Goal: Transaction & Acquisition: Purchase product/service

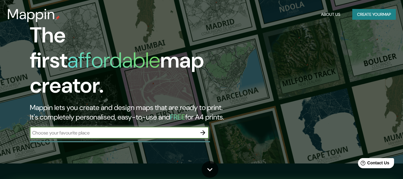
scroll to position [15, 0]
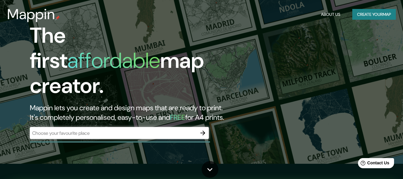
click at [82, 131] on div "​" at bounding box center [119, 133] width 179 height 12
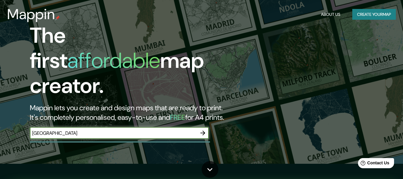
click at [55, 130] on input "[GEOGRAPHIC_DATA]" at bounding box center [113, 133] width 167 height 7
click at [55, 130] on input "villa el salavdor" at bounding box center [113, 133] width 167 height 7
click at [72, 130] on input "villa el salvdor" at bounding box center [113, 133] width 167 height 7
click at [56, 130] on input "villa el salvdor" at bounding box center [113, 133] width 167 height 7
click at [80, 130] on input "villa el salvador" at bounding box center [113, 133] width 167 height 7
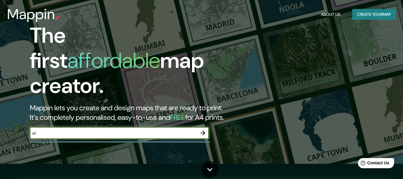
type input "v"
type input "lima"
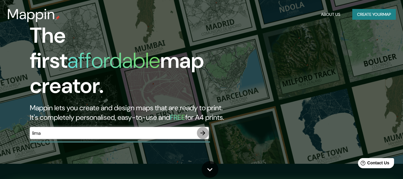
click at [199, 131] on button "button" at bounding box center [203, 133] width 12 height 12
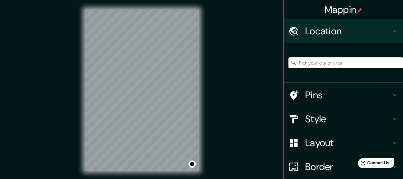
click at [80, 143] on div "© Mapbox © OpenStreetMap Improve this map" at bounding box center [142, 90] width 133 height 180
click at [66, 139] on div "Mappin Location Pins Style Layout Border Choose a border. Hint : you can make l…" at bounding box center [201, 95] width 403 height 190
click at [216, 41] on div "Mappin Location Pins Style Layout Border Choose a border. Hint : you can make l…" at bounding box center [201, 95] width 403 height 190
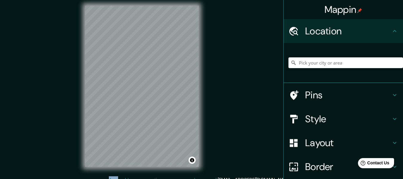
scroll to position [11, 0]
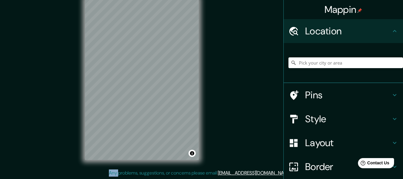
click at [206, 32] on div "© Mapbox © OpenStreetMap Improve this map" at bounding box center [142, 79] width 133 height 180
click at [72, 89] on div "Mappin Location Pins Style Layout Border Choose a border. Hint : you can make l…" at bounding box center [201, 84] width 403 height 190
click at [303, 61] on input "Pick your city or area" at bounding box center [346, 62] width 115 height 11
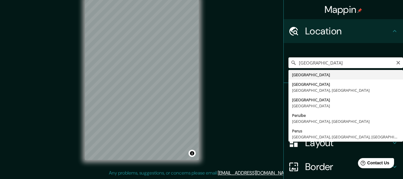
type input "Perú"
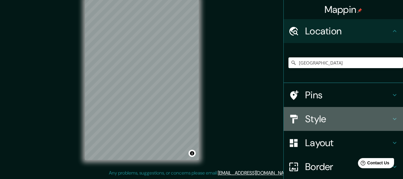
click at [300, 114] on div at bounding box center [297, 119] width 17 height 10
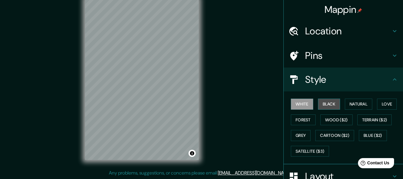
click at [318, 102] on button "Black" at bounding box center [329, 104] width 22 height 11
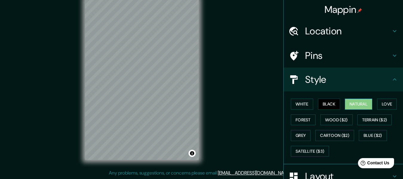
click at [349, 105] on button "Natural" at bounding box center [358, 104] width 27 height 11
click at [348, 105] on button "Natural" at bounding box center [358, 104] width 27 height 11
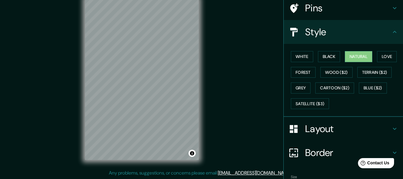
scroll to position [48, 0]
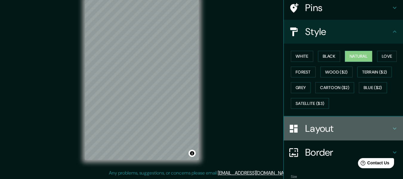
click at [317, 129] on h4 "Layout" at bounding box center [348, 128] width 86 height 12
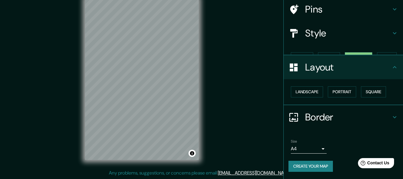
scroll to position [36, 0]
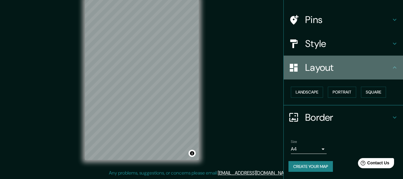
click at [312, 73] on h4 "Layout" at bounding box center [348, 67] width 86 height 12
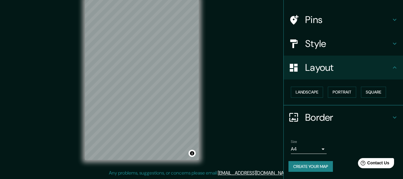
scroll to position [0, 0]
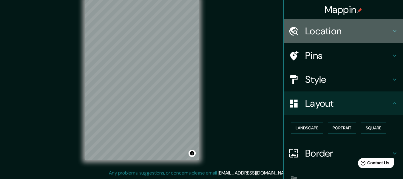
click at [307, 34] on h4 "Location" at bounding box center [348, 31] width 86 height 12
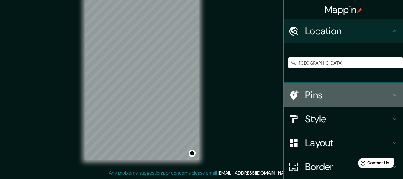
click at [306, 97] on h4 "Pins" at bounding box center [348, 95] width 86 height 12
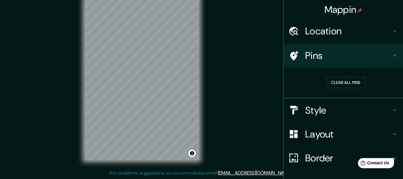
click at [309, 107] on h4 "Style" at bounding box center [348, 110] width 86 height 12
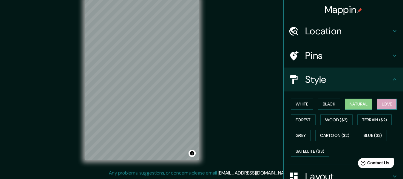
click at [388, 101] on button "Love" at bounding box center [387, 104] width 20 height 11
click at [303, 118] on button "Forest" at bounding box center [303, 119] width 25 height 11
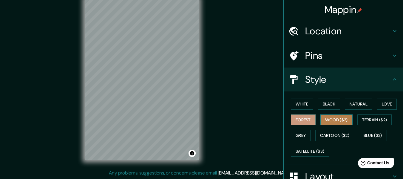
click at [331, 119] on button "Wood ($2)" at bounding box center [337, 119] width 32 height 11
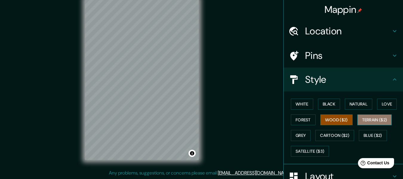
click at [373, 119] on button "Terrain ($2)" at bounding box center [375, 119] width 35 height 11
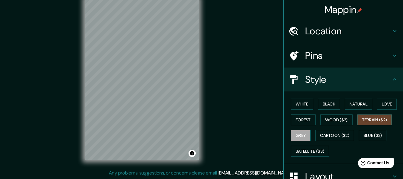
click at [304, 137] on button "Grey" at bounding box center [301, 135] width 20 height 11
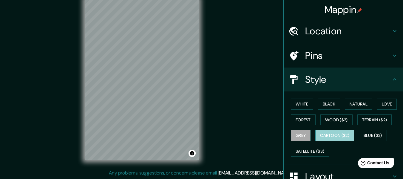
click at [330, 135] on button "Cartoon ($2)" at bounding box center [335, 135] width 39 height 11
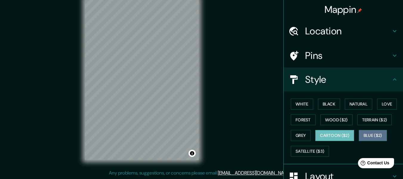
click at [360, 133] on button "Blue ($2)" at bounding box center [373, 135] width 28 height 11
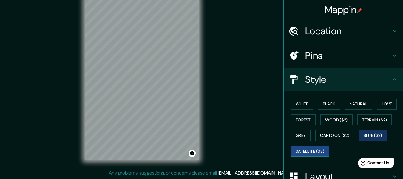
click at [312, 149] on button "Satellite ($3)" at bounding box center [310, 151] width 38 height 11
click at [369, 119] on button "Terrain ($2)" at bounding box center [375, 119] width 35 height 11
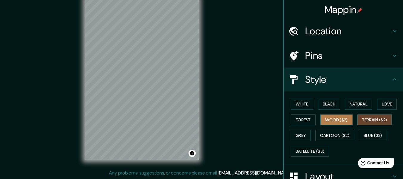
click at [338, 120] on button "Wood ($2)" at bounding box center [337, 119] width 32 height 11
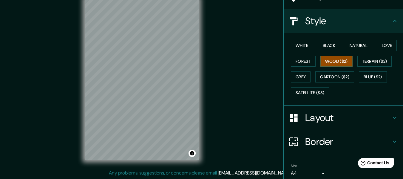
scroll to position [65, 0]
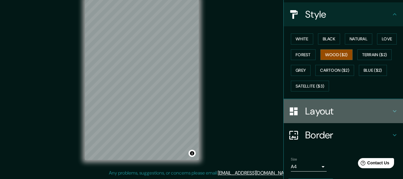
click at [309, 112] on h4 "Layout" at bounding box center [348, 111] width 86 height 12
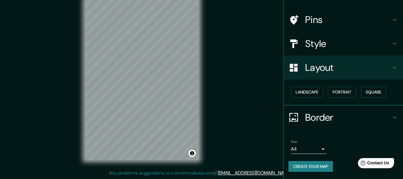
scroll to position [36, 0]
click at [338, 90] on button "Portrait" at bounding box center [342, 92] width 28 height 11
click at [318, 94] on button "Landscape" at bounding box center [307, 92] width 32 height 11
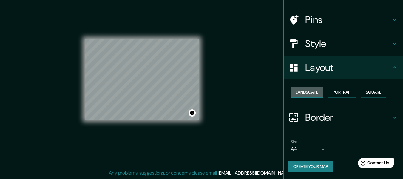
click at [318, 94] on button "Landscape" at bounding box center [307, 92] width 32 height 11
click at [333, 92] on button "Portrait" at bounding box center [342, 92] width 28 height 11
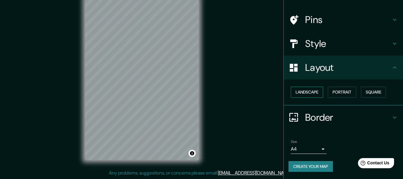
click at [311, 94] on button "Landscape" at bounding box center [307, 92] width 32 height 11
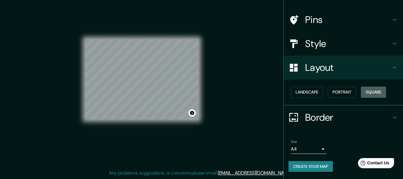
click at [372, 91] on button "Square" at bounding box center [373, 92] width 25 height 11
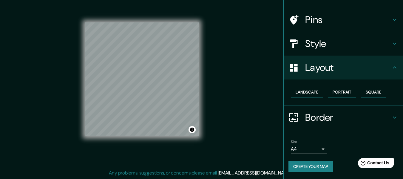
click at [334, 52] on div "Style" at bounding box center [343, 44] width 119 height 24
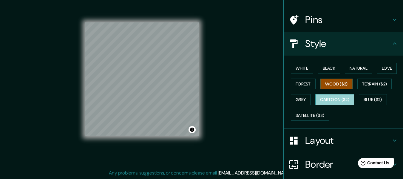
click at [341, 97] on button "Cartoon ($2)" at bounding box center [335, 99] width 39 height 11
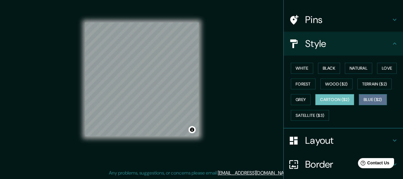
click at [359, 100] on button "Blue ($2)" at bounding box center [373, 99] width 28 height 11
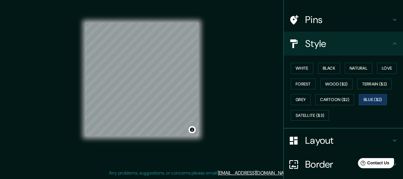
click at [306, 141] on h4 "Layout" at bounding box center [348, 140] width 86 height 12
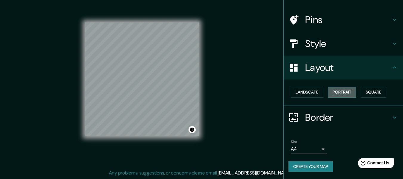
click at [328, 91] on button "Portrait" at bounding box center [342, 92] width 28 height 11
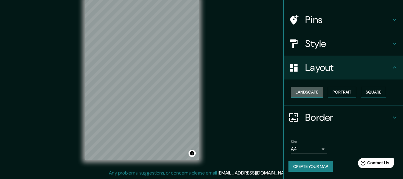
click at [305, 92] on button "Landscape" at bounding box center [307, 92] width 32 height 11
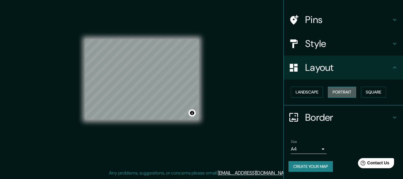
click at [331, 90] on button "Portrait" at bounding box center [342, 92] width 28 height 11
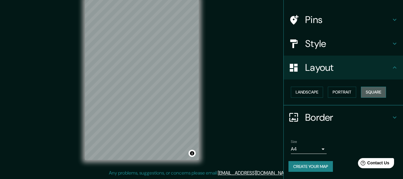
click at [369, 91] on button "Square" at bounding box center [373, 92] width 25 height 11
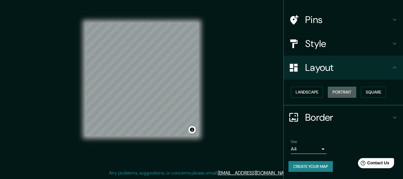
click at [330, 91] on button "Portrait" at bounding box center [342, 92] width 28 height 11
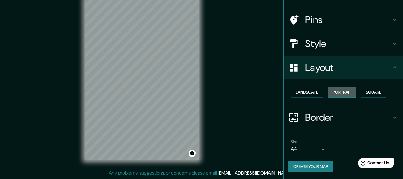
click at [337, 92] on button "Portrait" at bounding box center [342, 92] width 28 height 11
click at [297, 90] on button "Landscape" at bounding box center [307, 92] width 32 height 11
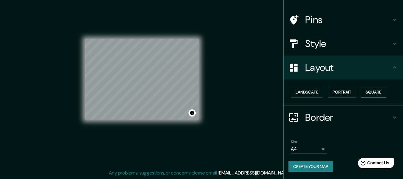
click at [363, 91] on button "Square" at bounding box center [373, 92] width 25 height 11
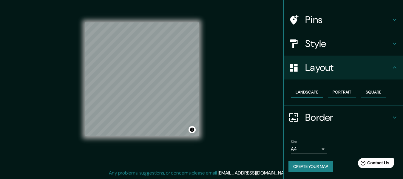
click at [314, 93] on button "Landscape" at bounding box center [307, 92] width 32 height 11
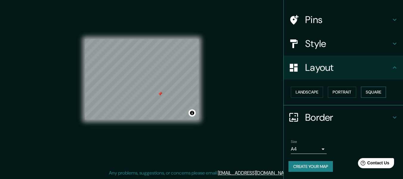
click at [361, 91] on button "Square" at bounding box center [373, 92] width 25 height 11
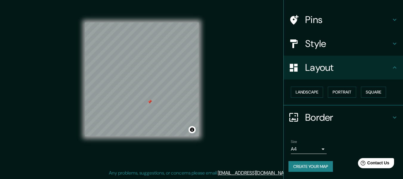
drag, startPoint x: 161, startPoint y: 96, endPoint x: 151, endPoint y: 104, distance: 13.2
click at [151, 104] on div at bounding box center [149, 101] width 5 height 5
click at [316, 27] on div "Pins" at bounding box center [343, 20] width 119 height 24
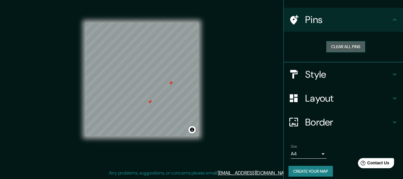
click at [327, 45] on button "Clear all pins" at bounding box center [346, 46] width 39 height 11
click at [350, 21] on h4 "Pins" at bounding box center [348, 20] width 86 height 12
click at [391, 19] on icon at bounding box center [394, 19] width 7 height 7
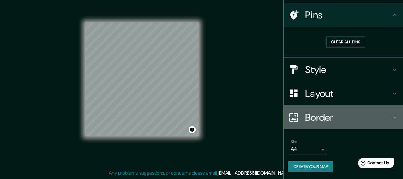
click at [320, 116] on h4 "Border" at bounding box center [348, 117] width 86 height 12
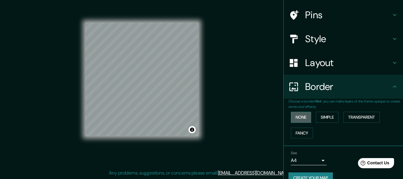
click at [301, 115] on button "None" at bounding box center [301, 117] width 20 height 11
click at [322, 117] on button "Simple" at bounding box center [327, 117] width 23 height 11
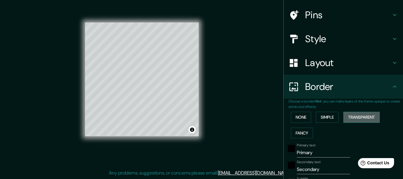
click at [344, 119] on button "Transparent" at bounding box center [362, 117] width 36 height 11
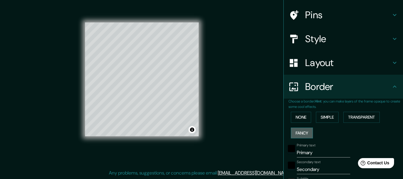
click at [297, 130] on button "Fancy" at bounding box center [302, 132] width 22 height 11
click at [304, 119] on button "None" at bounding box center [301, 117] width 20 height 11
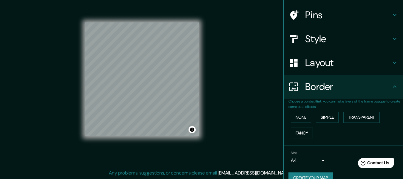
scroll to position [52, 0]
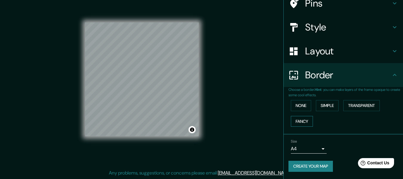
click at [301, 121] on button "Fancy" at bounding box center [302, 121] width 22 height 11
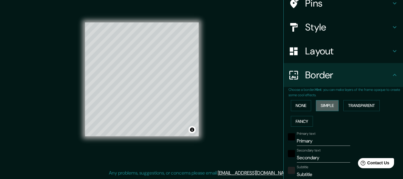
click at [324, 104] on button "Simple" at bounding box center [327, 105] width 23 height 11
click at [299, 110] on button "None" at bounding box center [301, 105] width 20 height 11
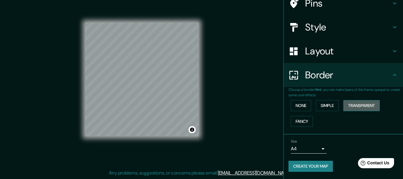
click at [346, 105] on button "Transparent" at bounding box center [362, 105] width 36 height 11
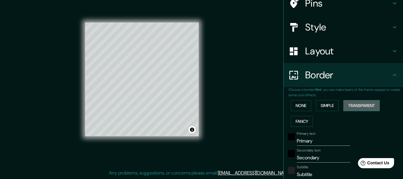
click at [348, 106] on button "Transparent" at bounding box center [362, 105] width 36 height 11
type input "183"
type input "30"
click at [327, 104] on button "Simple" at bounding box center [327, 105] width 23 height 11
click at [302, 119] on button "Fancy" at bounding box center [302, 121] width 22 height 11
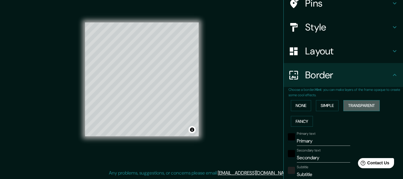
click at [348, 108] on button "Transparent" at bounding box center [362, 105] width 36 height 11
click at [308, 105] on div "None Simple Transparent Fancy" at bounding box center [346, 113] width 115 height 31
click at [303, 105] on button "None" at bounding box center [301, 105] width 20 height 11
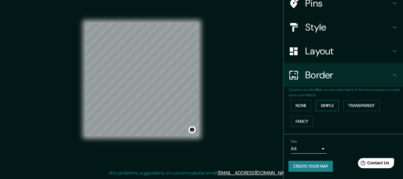
click at [321, 101] on button "Simple" at bounding box center [327, 105] width 23 height 11
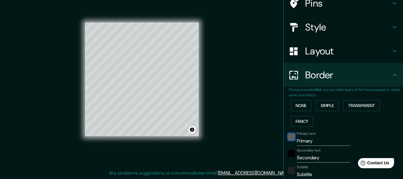
click at [290, 135] on div "black" at bounding box center [291, 136] width 7 height 7
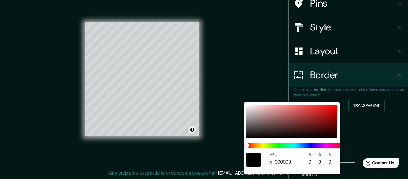
click at [357, 133] on div at bounding box center [204, 89] width 408 height 179
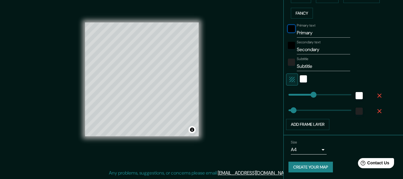
scroll to position [161, 0]
type input "132"
type input "156"
drag, startPoint x: 304, startPoint y: 111, endPoint x: 310, endPoint y: 110, distance: 6.4
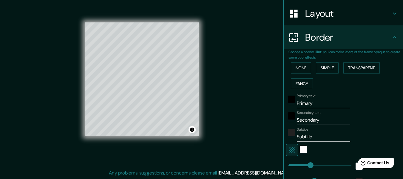
scroll to position [90, 0]
click at [294, 68] on button "None" at bounding box center [301, 68] width 20 height 11
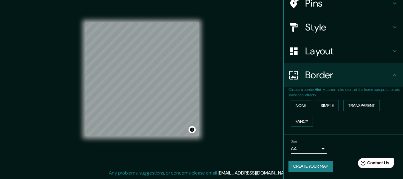
scroll to position [52, 0]
click at [326, 103] on button "Simple" at bounding box center [327, 105] width 23 height 11
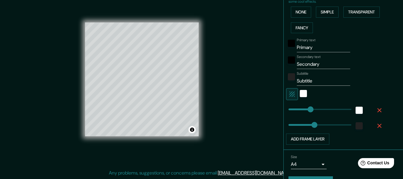
click at [370, 127] on button "button" at bounding box center [379, 125] width 19 height 11
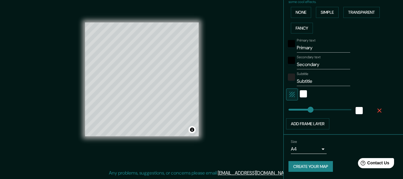
scroll to position [145, 0]
click at [309, 124] on button "Add frame layer" at bounding box center [307, 123] width 43 height 11
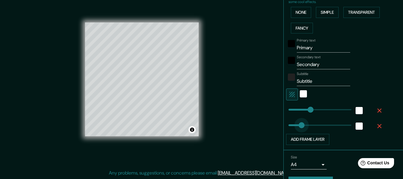
type input "72"
drag, startPoint x: 310, startPoint y: 124, endPoint x: 296, endPoint y: 126, distance: 13.6
click at [356, 125] on div "white" at bounding box center [359, 125] width 7 height 7
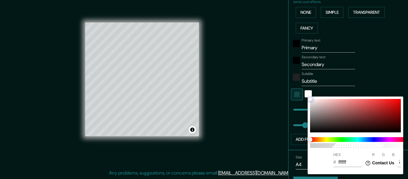
click at [316, 120] on div at bounding box center [355, 115] width 91 height 33
type input "5C5555"
type input "92"
type input "85"
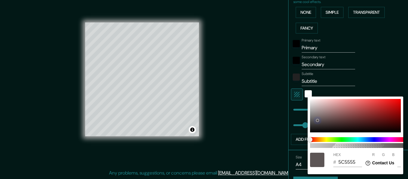
click at [330, 129] on div at bounding box center [355, 115] width 91 height 33
type input "151010"
type input "21"
type input "16"
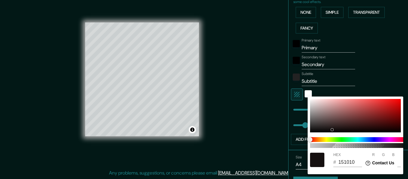
click at [367, 87] on div at bounding box center [204, 89] width 408 height 179
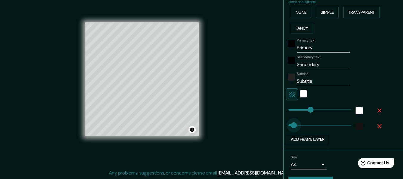
type input "31"
drag, startPoint x: 295, startPoint y: 125, endPoint x: 289, endPoint y: 128, distance: 6.4
type input "58"
drag, startPoint x: 302, startPoint y: 109, endPoint x: 293, endPoint y: 112, distance: 8.7
click at [309, 84] on input "Subtitle" at bounding box center [323, 81] width 53 height 10
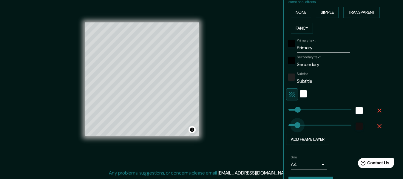
type input "58"
click at [346, 14] on button "Transparent" at bounding box center [362, 12] width 36 height 11
click at [303, 25] on button "Fancy" at bounding box center [302, 28] width 22 height 11
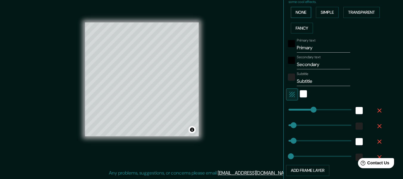
click at [299, 17] on button "None" at bounding box center [301, 12] width 20 height 11
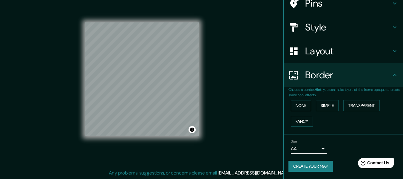
scroll to position [52, 0]
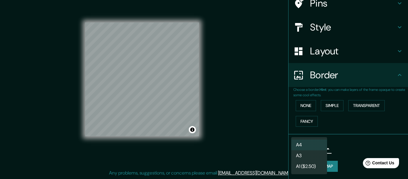
click at [314, 150] on body "Mappin Location Perú Pins Style Layout Border Choose a border. Hint : you can m…" at bounding box center [204, 78] width 408 height 179
click at [314, 150] on li "A3" at bounding box center [309, 155] width 36 height 11
type input "a4"
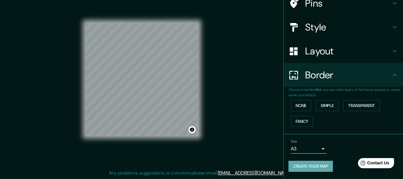
click at [318, 164] on button "Create your map" at bounding box center [311, 166] width 44 height 11
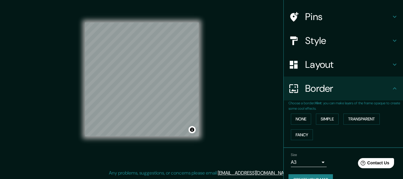
scroll to position [38, 0]
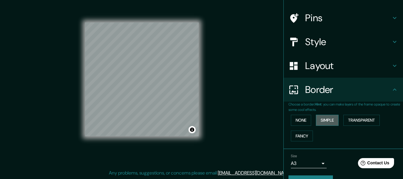
click at [327, 121] on button "Simple" at bounding box center [327, 120] width 23 height 11
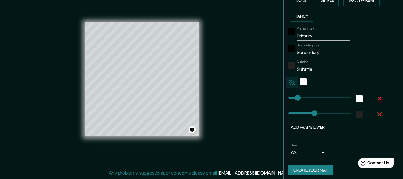
scroll to position [158, 0]
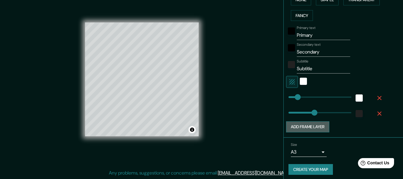
click at [307, 126] on button "Add frame layer" at bounding box center [307, 126] width 43 height 11
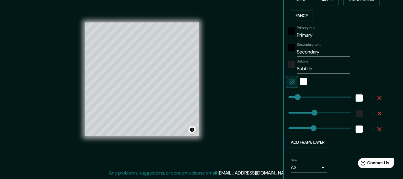
click at [305, 139] on button "Add frame layer" at bounding box center [307, 142] width 43 height 11
type input "152"
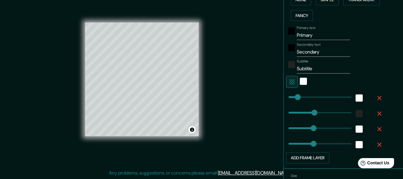
type input "152"
click at [379, 143] on button "button" at bounding box center [379, 144] width 19 height 11
type input "152"
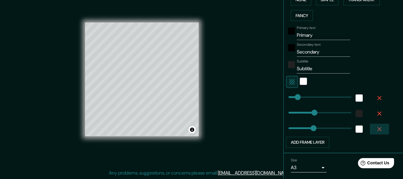
click at [378, 130] on icon "button" at bounding box center [380, 129] width 4 height 4
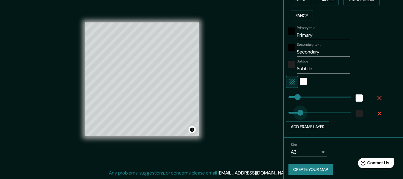
type input "54"
drag, startPoint x: 310, startPoint y: 114, endPoint x: 293, endPoint y: 115, distance: 16.8
click at [356, 112] on div "color-222222" at bounding box center [359, 113] width 7 height 7
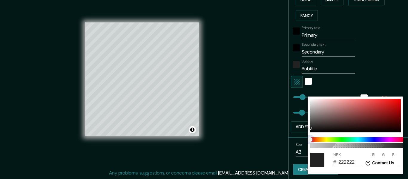
click at [363, 137] on span at bounding box center [358, 139] width 96 height 5
type input "212121"
type input "33"
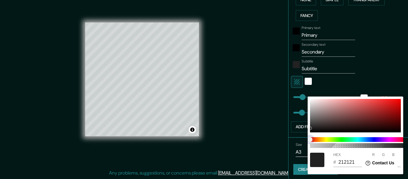
click at [370, 139] on span at bounding box center [358, 139] width 96 height 5
type input "9A6767"
type input "154"
type input "103"
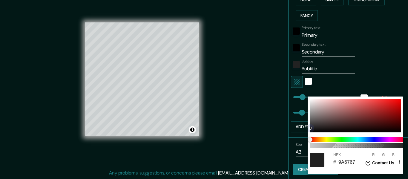
drag, startPoint x: 359, startPoint y: 121, endPoint x: 339, endPoint y: 111, distance: 22.2
click at [339, 111] on div at bounding box center [355, 115] width 91 height 33
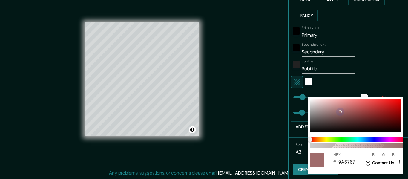
type input "9F6B6B"
type input "159"
type input "107"
type input "6A7F9E"
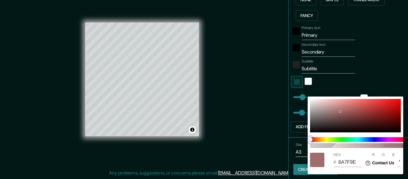
type input "106"
type input "127"
type input "158"
click at [367, 137] on span at bounding box center [358, 139] width 96 height 5
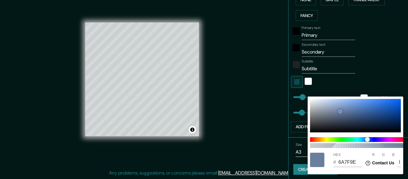
type input "607595"
type input "96"
type input "117"
type input "149"
drag, startPoint x: 337, startPoint y: 112, endPoint x: 342, endPoint y: 113, distance: 5.2
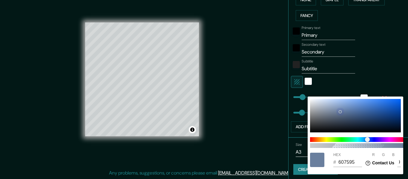
click at [342, 113] on div at bounding box center [355, 115] width 91 height 33
click at [363, 84] on div at bounding box center [204, 89] width 408 height 179
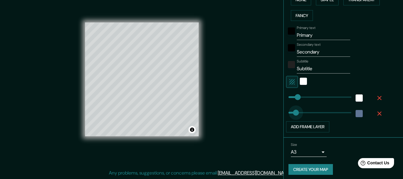
type input "36"
click at [300, 83] on div "white" at bounding box center [303, 81] width 7 height 7
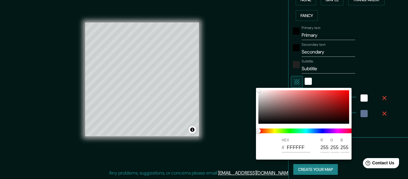
click at [295, 83] on div at bounding box center [204, 89] width 408 height 179
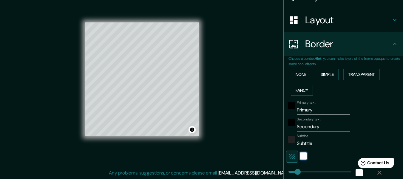
scroll to position [161, 0]
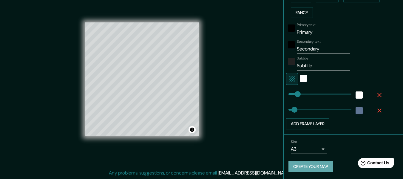
click at [298, 165] on button "Create your map" at bounding box center [311, 166] width 44 height 11
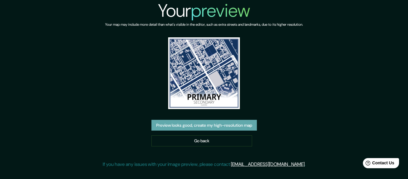
click at [199, 124] on button "Preview looks good, create my high-resolution map" at bounding box center [203, 125] width 105 height 11
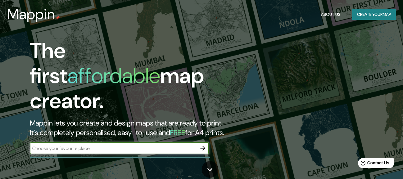
click at [115, 145] on input "text" at bounding box center [113, 148] width 167 height 7
type input "[GEOGRAPHIC_DATA]"
click at [202, 144] on icon "button" at bounding box center [202, 147] width 7 height 7
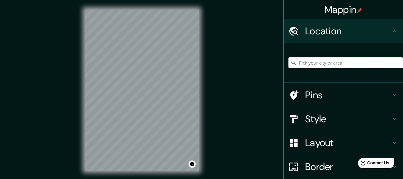
click at [301, 59] on input "Pick your city or area" at bounding box center [346, 62] width 115 height 11
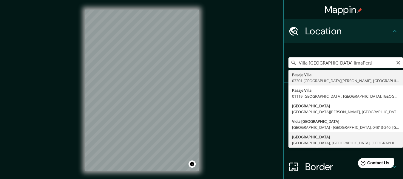
type input "Villa El Salvador, Lima, Provincia de Lima, Perú"
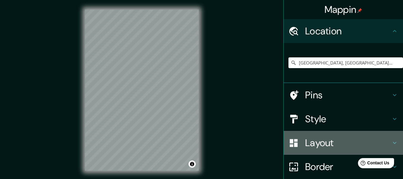
click at [306, 138] on h4 "Layout" at bounding box center [348, 143] width 86 height 12
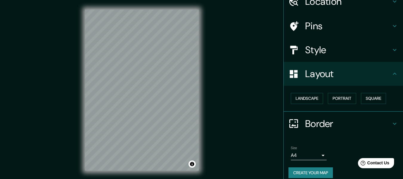
scroll to position [30, 0]
click at [312, 100] on button "Landscape" at bounding box center [307, 98] width 32 height 11
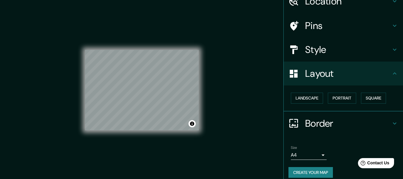
click at [305, 52] on h4 "Style" at bounding box center [348, 50] width 86 height 12
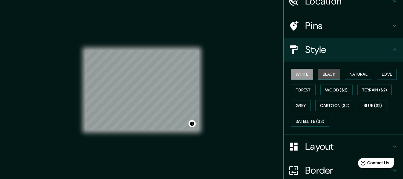
click at [320, 73] on button "Black" at bounding box center [329, 74] width 22 height 11
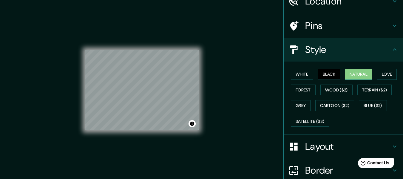
click at [348, 73] on button "Natural" at bounding box center [358, 74] width 27 height 11
click at [377, 76] on button "Love" at bounding box center [387, 74] width 20 height 11
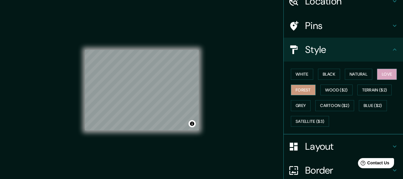
click at [302, 87] on button "Forest" at bounding box center [303, 89] width 25 height 11
click at [321, 90] on button "Wood ($2)" at bounding box center [337, 89] width 32 height 11
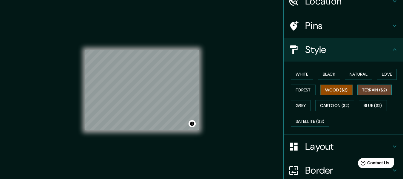
click at [373, 93] on button "Terrain ($2)" at bounding box center [375, 89] width 35 height 11
click at [303, 105] on button "Grey" at bounding box center [301, 105] width 20 height 11
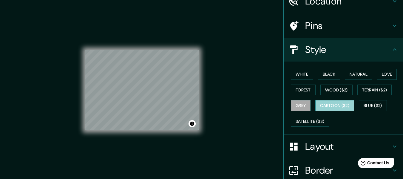
click at [319, 106] on button "Cartoon ($2)" at bounding box center [335, 105] width 39 height 11
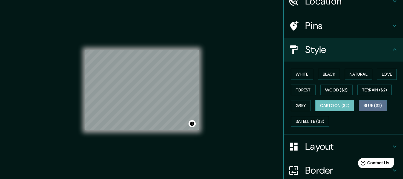
click at [373, 106] on button "Blue ($2)" at bounding box center [373, 105] width 28 height 11
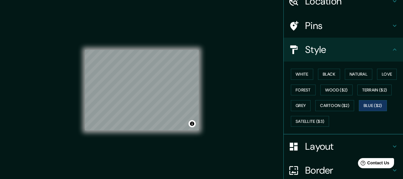
click at [305, 148] on h4 "Layout" at bounding box center [348, 146] width 86 height 12
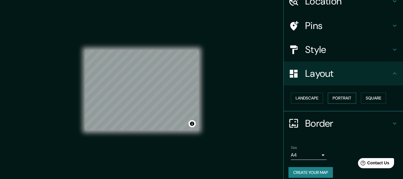
click at [331, 100] on button "Portrait" at bounding box center [342, 98] width 28 height 11
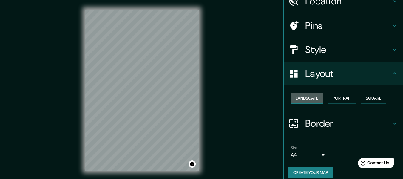
click at [309, 97] on button "Landscape" at bounding box center [307, 98] width 32 height 11
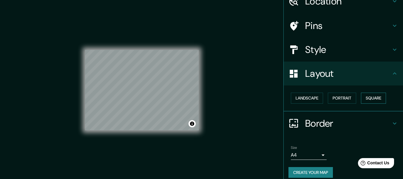
click at [361, 98] on button "Square" at bounding box center [373, 98] width 25 height 11
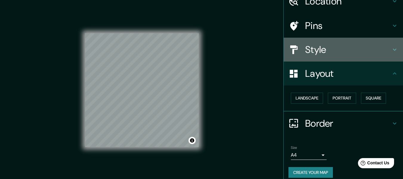
click at [351, 55] on h4 "Style" at bounding box center [348, 50] width 86 height 12
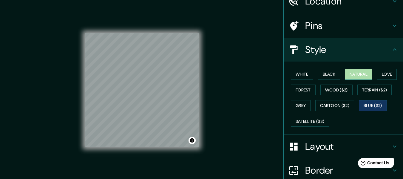
click at [361, 70] on button "Natural" at bounding box center [358, 74] width 27 height 11
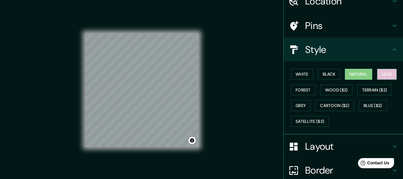
click at [389, 78] on button "Love" at bounding box center [387, 74] width 20 height 11
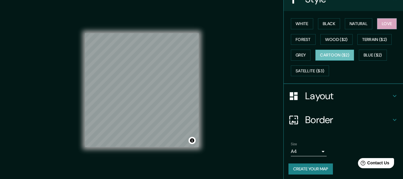
scroll to position [83, 0]
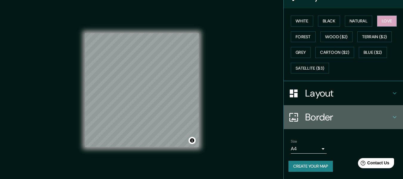
click at [317, 117] on h4 "Border" at bounding box center [348, 117] width 86 height 12
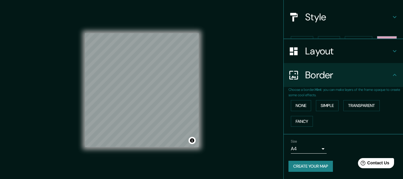
scroll to position [52, 0]
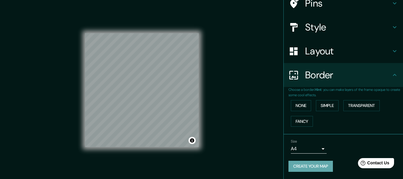
click at [305, 165] on button "Create your map" at bounding box center [311, 166] width 44 height 11
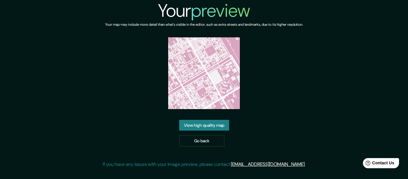
click at [200, 128] on link "View high quality map" at bounding box center [204, 125] width 50 height 11
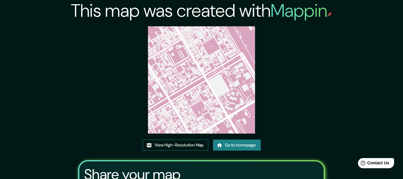
click at [183, 148] on link "View High-Resolution Map" at bounding box center [176, 144] width 66 height 11
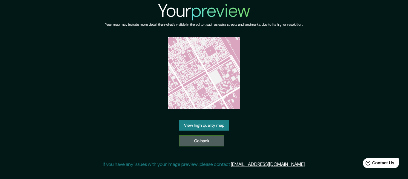
click at [192, 141] on link "Go back" at bounding box center [201, 140] width 45 height 11
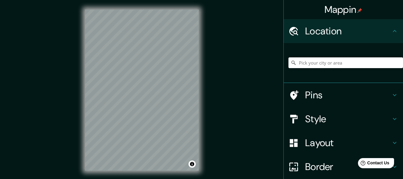
click at [298, 67] on input "Pick your city or area" at bounding box center [346, 62] width 115 height 11
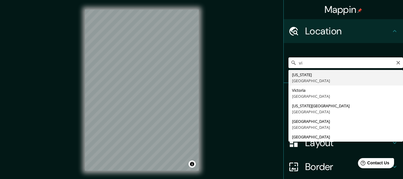
type input "v"
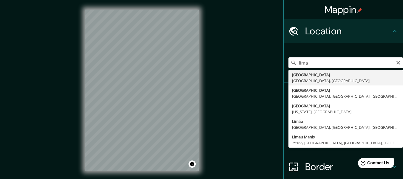
type input "Lima, Provincia de Lima, Perú"
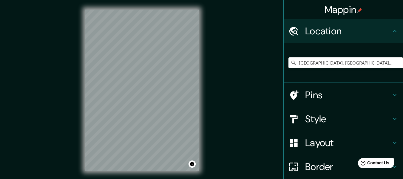
click at [313, 118] on h4 "Style" at bounding box center [348, 119] width 86 height 12
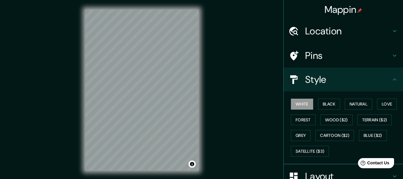
scroll to position [24, 0]
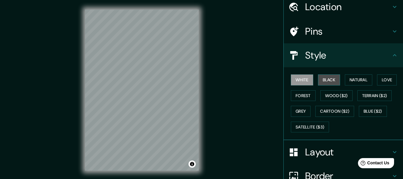
click at [321, 81] on button "Black" at bounding box center [329, 79] width 22 height 11
click at [311, 153] on h4 "Layout" at bounding box center [348, 152] width 86 height 12
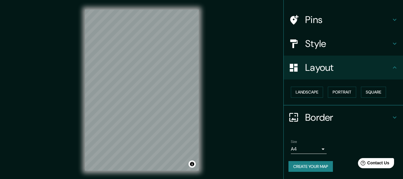
scroll to position [36, 0]
click at [367, 91] on button "Square" at bounding box center [373, 92] width 25 height 11
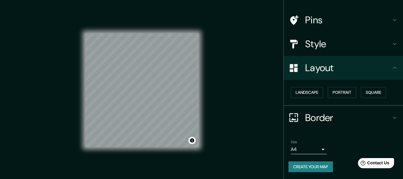
click at [168, 148] on div "© Mapbox © OpenStreetMap Improve this map" at bounding box center [142, 90] width 114 height 161
click at [327, 38] on h4 "Style" at bounding box center [348, 44] width 86 height 12
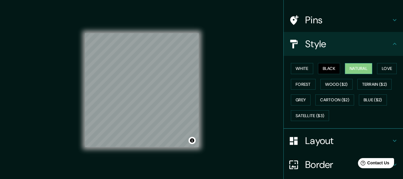
click at [345, 67] on button "Natural" at bounding box center [358, 68] width 27 height 11
click at [377, 69] on button "Love" at bounding box center [387, 68] width 20 height 11
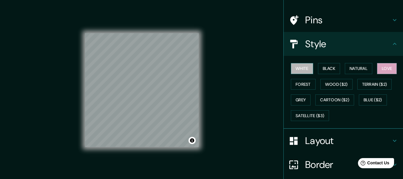
click at [297, 70] on button "White" at bounding box center [302, 68] width 22 height 11
click at [335, 70] on button "Black" at bounding box center [329, 68] width 22 height 11
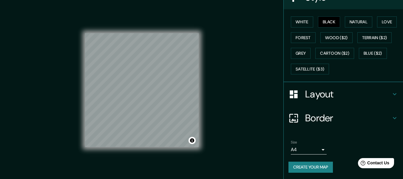
scroll to position [83, 0]
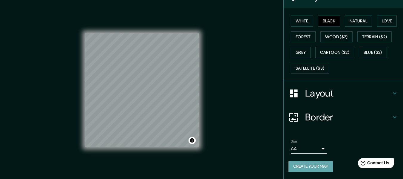
click at [304, 167] on button "Create your map" at bounding box center [311, 166] width 44 height 11
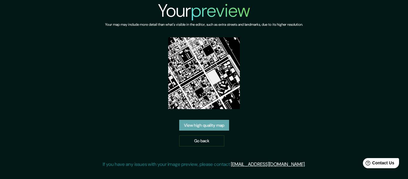
click at [204, 127] on link "View high quality map" at bounding box center [204, 125] width 50 height 11
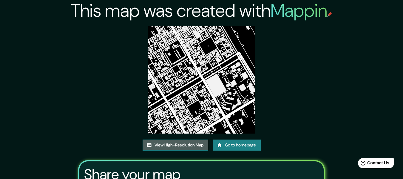
click at [181, 150] on link "View High-Resolution Map" at bounding box center [176, 144] width 66 height 11
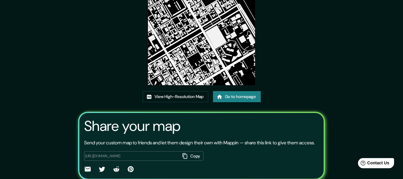
scroll to position [78, 0]
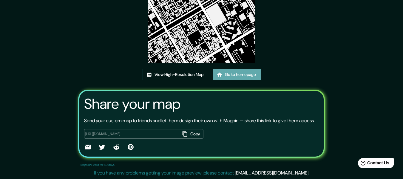
click at [240, 70] on link "Go to homepage" at bounding box center [237, 74] width 48 height 11
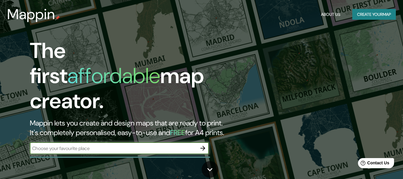
click at [152, 146] on div "​" at bounding box center [119, 148] width 179 height 12
type input "lima"
click at [201, 144] on icon "button" at bounding box center [202, 147] width 7 height 7
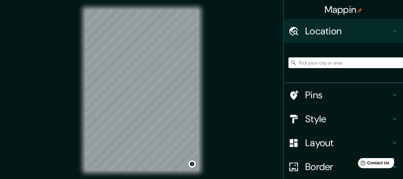
scroll to position [11, 0]
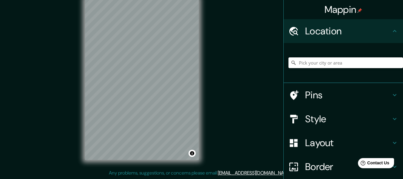
click at [314, 62] on input "Pick your city or area" at bounding box center [346, 62] width 115 height 11
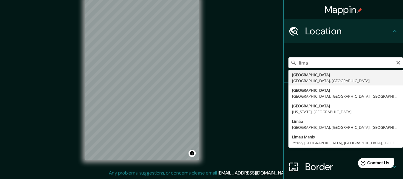
type input "[GEOGRAPHIC_DATA], [GEOGRAPHIC_DATA], [GEOGRAPHIC_DATA], [GEOGRAPHIC_DATA]"
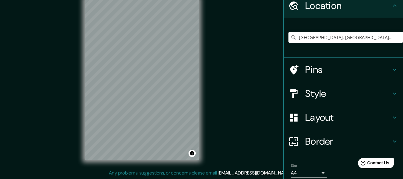
scroll to position [26, 0]
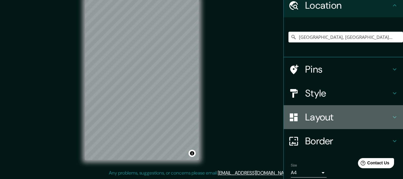
click at [322, 121] on h4 "Layout" at bounding box center [348, 117] width 86 height 12
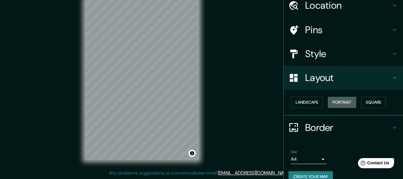
click at [333, 103] on button "Portrait" at bounding box center [342, 102] width 28 height 11
click at [365, 102] on button "Square" at bounding box center [373, 102] width 25 height 11
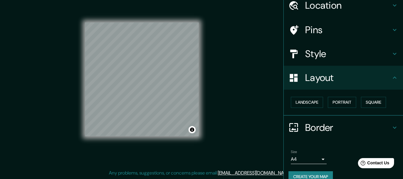
click at [326, 55] on h4 "Style" at bounding box center [348, 54] width 86 height 12
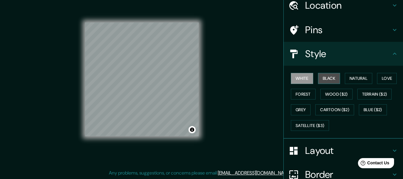
click at [327, 77] on button "Black" at bounding box center [329, 78] width 22 height 11
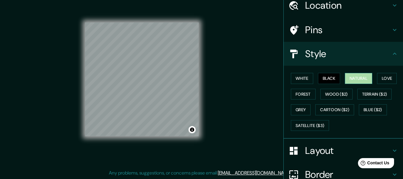
click at [350, 82] on button "Natural" at bounding box center [358, 78] width 27 height 11
click at [381, 80] on button "Love" at bounding box center [387, 78] width 20 height 11
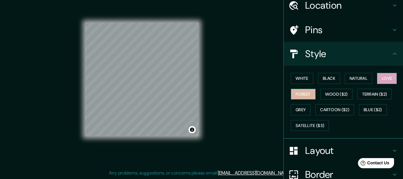
click at [310, 94] on button "Forest" at bounding box center [303, 94] width 25 height 11
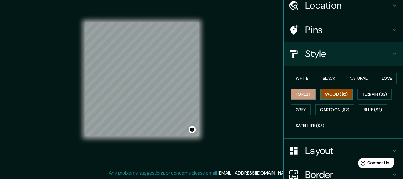
click at [335, 96] on button "Wood ($2)" at bounding box center [337, 94] width 32 height 11
click at [301, 98] on button "Forest" at bounding box center [303, 94] width 25 height 11
click at [298, 107] on button "Grey" at bounding box center [301, 109] width 20 height 11
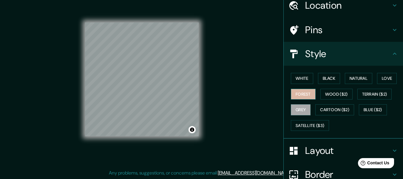
click at [305, 93] on button "Forest" at bounding box center [303, 94] width 25 height 11
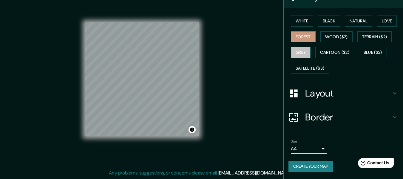
click at [302, 54] on button "Grey" at bounding box center [301, 52] width 20 height 11
click at [301, 38] on button "Forest" at bounding box center [303, 36] width 25 height 11
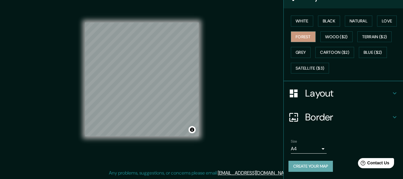
click at [312, 162] on button "Create your map" at bounding box center [311, 166] width 44 height 11
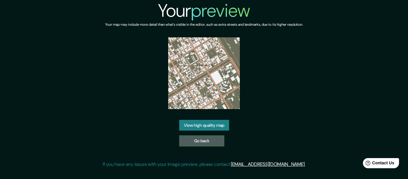
click at [198, 138] on link "Go back" at bounding box center [201, 140] width 45 height 11
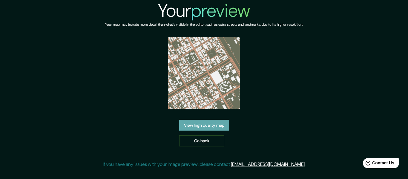
click at [195, 130] on link "View high quality map" at bounding box center [204, 125] width 50 height 11
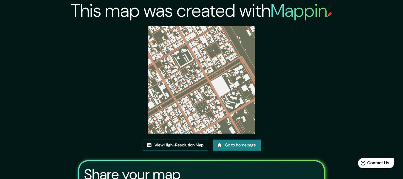
click at [210, 87] on img at bounding box center [201, 79] width 107 height 107
click at [208, 144] on link "View High-Resolution Map" at bounding box center [176, 144] width 66 height 11
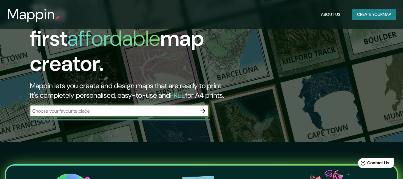
scroll to position [38, 0]
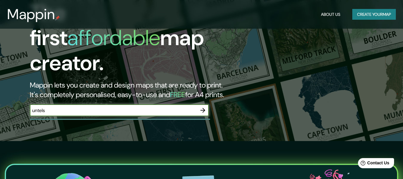
type input "untels"
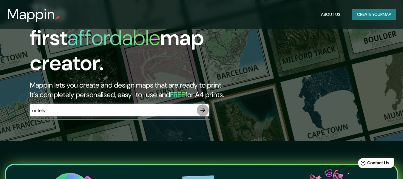
click at [200, 107] on icon "button" at bounding box center [202, 110] width 7 height 7
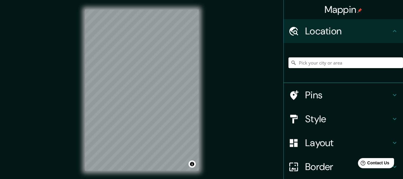
click at [298, 64] on input "Pick your city or area" at bounding box center [346, 62] width 115 height 11
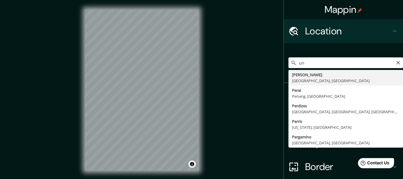
type input "u"
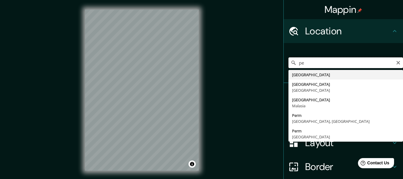
type input "p"
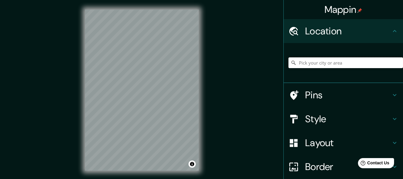
type input "k"
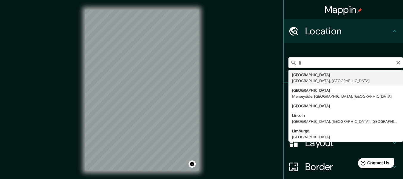
type input "[GEOGRAPHIC_DATA], [GEOGRAPHIC_DATA], [GEOGRAPHIC_DATA]"
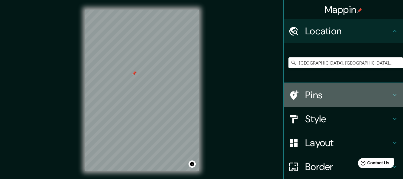
click at [298, 99] on div at bounding box center [297, 95] width 17 height 10
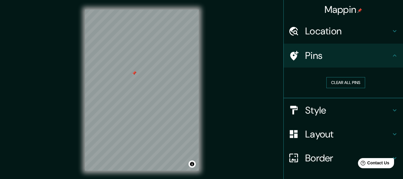
click at [334, 83] on button "Clear all pins" at bounding box center [346, 82] width 39 height 11
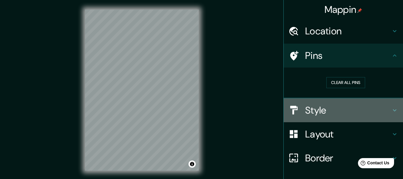
click at [314, 110] on h4 "Style" at bounding box center [348, 110] width 86 height 12
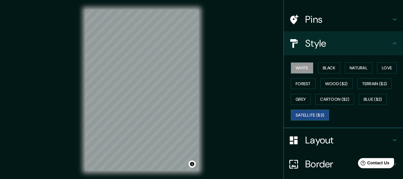
scroll to position [36, 0]
click at [323, 144] on h4 "Layout" at bounding box center [348, 140] width 86 height 12
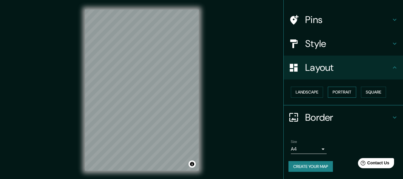
click at [342, 96] on button "Portrait" at bounding box center [342, 92] width 28 height 11
click at [365, 94] on button "Square" at bounding box center [373, 92] width 25 height 11
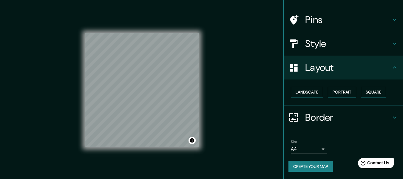
click at [391, 68] on icon at bounding box center [394, 67] width 7 height 7
click at [372, 47] on h4 "Style" at bounding box center [348, 44] width 86 height 12
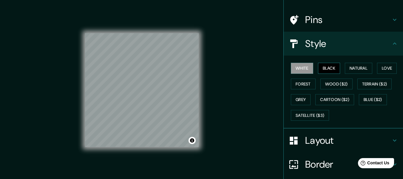
click at [331, 69] on button "Black" at bounding box center [329, 68] width 22 height 11
click at [354, 70] on button "Natural" at bounding box center [358, 68] width 27 height 11
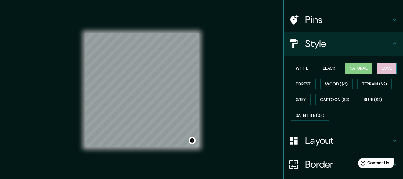
click at [387, 70] on button "Love" at bounding box center [387, 68] width 20 height 11
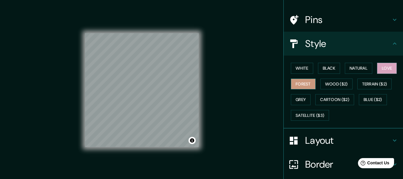
click at [301, 81] on button "Forest" at bounding box center [303, 84] width 25 height 11
click at [331, 89] on button "Wood ($2)" at bounding box center [337, 84] width 32 height 11
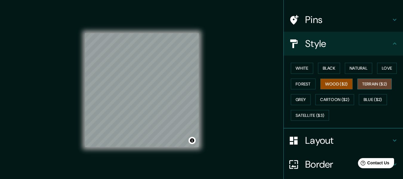
click at [363, 83] on button "Terrain ($2)" at bounding box center [375, 84] width 35 height 11
click at [307, 102] on div "White Black Natural Love Forest Wood ($2) Terrain ($2) Grey Cartoon ($2) Blue (…" at bounding box center [346, 91] width 115 height 63
click at [298, 100] on button "Grey" at bounding box center [301, 99] width 20 height 11
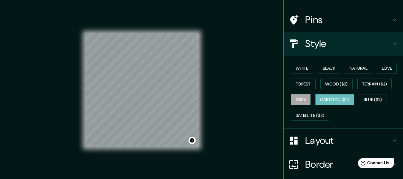
click at [323, 101] on button "Cartoon ($2)" at bounding box center [335, 99] width 39 height 11
click at [371, 104] on button "Blue ($2)" at bounding box center [373, 99] width 28 height 11
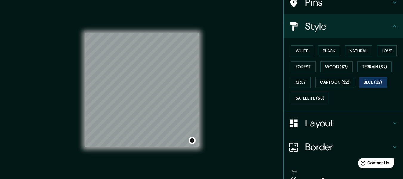
click at [312, 127] on h4 "Layout" at bounding box center [348, 123] width 86 height 12
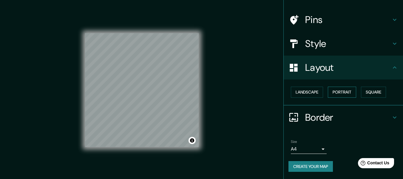
click at [334, 89] on button "Portrait" at bounding box center [342, 92] width 28 height 11
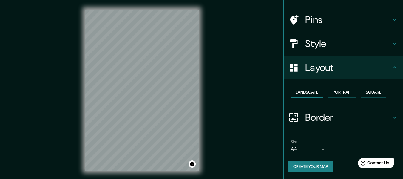
click at [301, 89] on button "Landscape" at bounding box center [307, 92] width 32 height 11
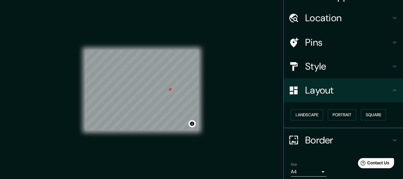
scroll to position [10, 0]
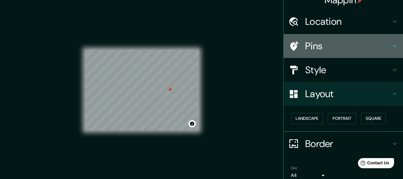
click at [318, 39] on div "Pins" at bounding box center [343, 46] width 119 height 24
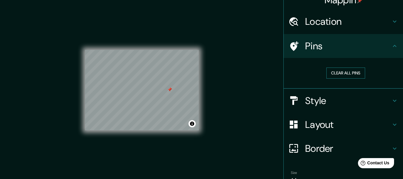
click at [327, 73] on button "Clear all pins" at bounding box center [346, 72] width 39 height 11
click at [318, 123] on h4 "Layout" at bounding box center [348, 125] width 86 height 12
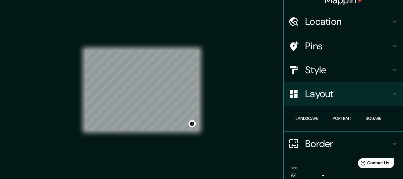
scroll to position [10, 0]
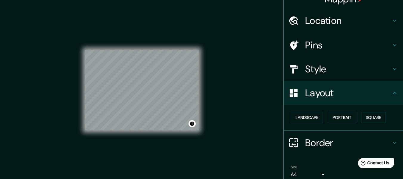
click at [363, 113] on button "Square" at bounding box center [373, 117] width 25 height 11
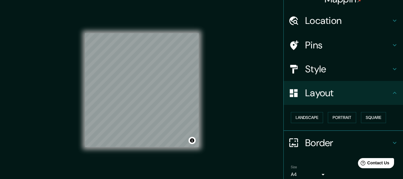
drag, startPoint x: 199, startPoint y: 112, endPoint x: 225, endPoint y: 82, distance: 39.5
click at [225, 82] on div "Mappin Location Lima, Provincia de Lima, Perú Pins Style Layout Landscape Portr…" at bounding box center [201, 95] width 403 height 190
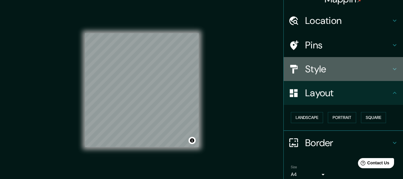
click at [313, 67] on h4 "Style" at bounding box center [348, 69] width 86 height 12
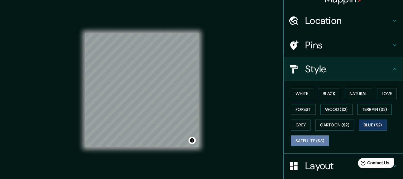
click at [315, 140] on button "Satellite ($3)" at bounding box center [310, 140] width 38 height 11
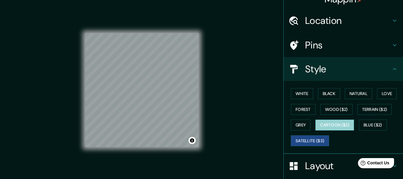
click at [341, 124] on button "Cartoon ($2)" at bounding box center [335, 124] width 39 height 11
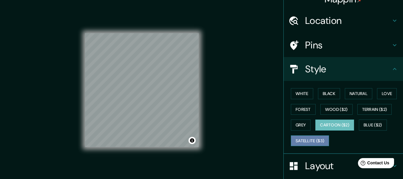
click at [308, 144] on button "Satellite ($3)" at bounding box center [310, 140] width 38 height 11
click at [331, 126] on button "Cartoon ($2)" at bounding box center [335, 124] width 39 height 11
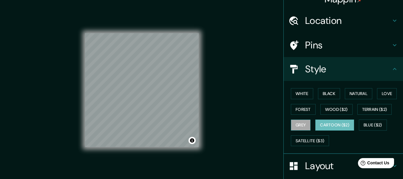
click at [300, 127] on button "Grey" at bounding box center [301, 124] width 20 height 11
click at [209, 131] on div "Mappin Location Lima, Provincia de Lima, Perú Pins Style White Black Natural Lo…" at bounding box center [201, 95] width 403 height 190
click at [224, 117] on div "Mappin Location Lima, Provincia de Lima, Perú Pins Style White Black Natural Lo…" at bounding box center [201, 95] width 403 height 190
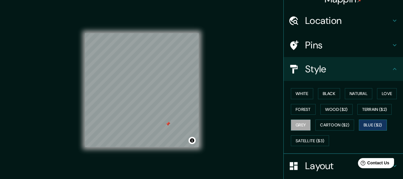
click at [375, 122] on button "Blue ($2)" at bounding box center [373, 124] width 28 height 11
click at [305, 45] on h4 "Pins" at bounding box center [348, 45] width 86 height 12
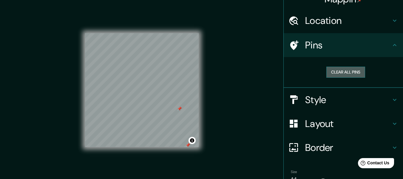
click at [330, 75] on button "Clear all pins" at bounding box center [346, 72] width 39 height 11
click at [337, 76] on button "Clear all pins" at bounding box center [346, 72] width 39 height 11
click at [200, 104] on div "© Mapbox © OpenStreetMap Improve this map" at bounding box center [142, 90] width 133 height 180
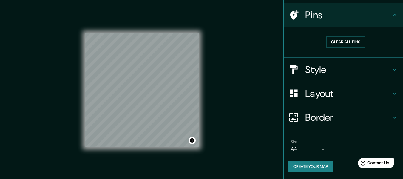
scroll to position [11, 0]
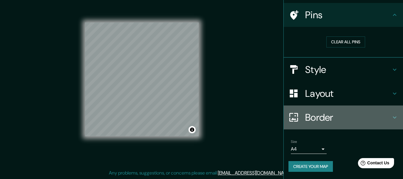
click at [333, 115] on h4 "Border" at bounding box center [348, 117] width 86 height 12
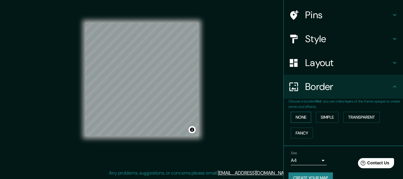
click at [303, 118] on button "None" at bounding box center [301, 117] width 20 height 11
click at [318, 117] on button "Simple" at bounding box center [327, 117] width 23 height 11
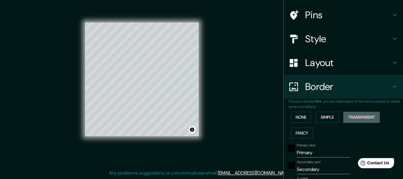
click at [346, 117] on button "Transparent" at bounding box center [362, 117] width 36 height 11
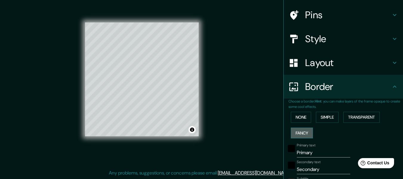
click at [303, 132] on button "Fancy" at bounding box center [302, 132] width 22 height 11
click at [318, 116] on button "Simple" at bounding box center [327, 117] width 23 height 11
drag, startPoint x: 208, startPoint y: 97, endPoint x: 305, endPoint y: 67, distance: 101.7
click at [305, 67] on h4 "Layout" at bounding box center [348, 63] width 86 height 12
type input "152"
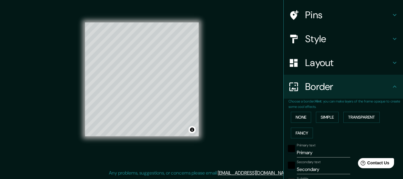
type input "30"
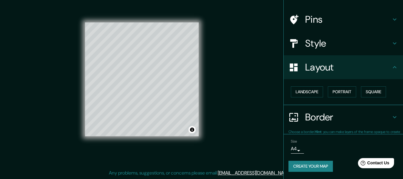
scroll to position [36, 0]
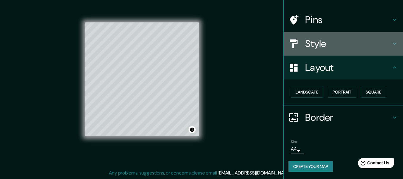
click at [313, 47] on h4 "Style" at bounding box center [348, 44] width 86 height 12
type input "152"
type input "30"
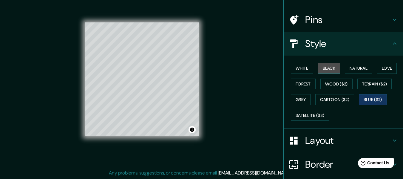
click at [331, 71] on button "Black" at bounding box center [329, 68] width 22 height 11
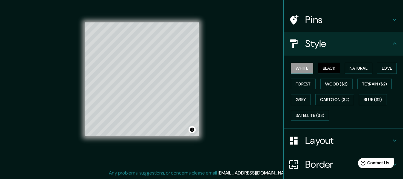
click at [297, 67] on button "White" at bounding box center [302, 68] width 22 height 11
click at [317, 138] on h4 "Layout" at bounding box center [348, 140] width 86 height 12
type input "152"
type input "30"
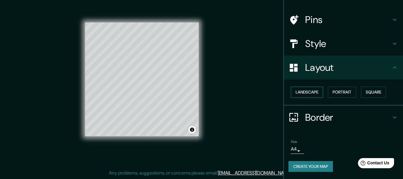
click at [306, 92] on button "Landscape" at bounding box center [307, 92] width 32 height 11
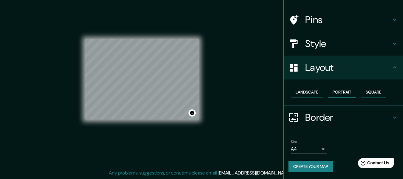
click at [342, 92] on button "Portrait" at bounding box center [342, 92] width 28 height 11
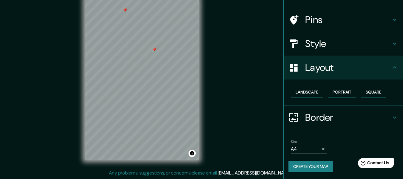
click at [155, 49] on div at bounding box center [154, 49] width 5 height 5
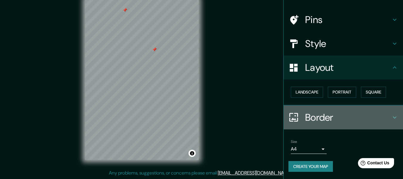
click at [326, 118] on h4 "Border" at bounding box center [348, 117] width 86 height 12
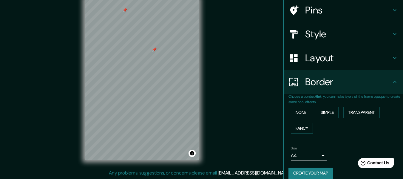
scroll to position [46, 0]
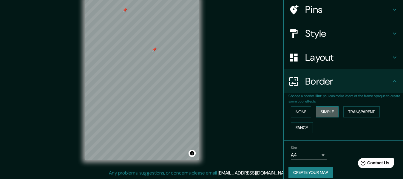
click at [323, 112] on button "Simple" at bounding box center [327, 111] width 23 height 11
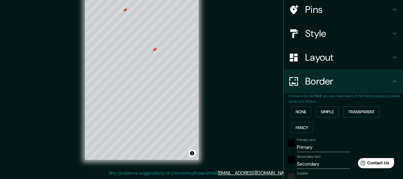
scroll to position [53, 0]
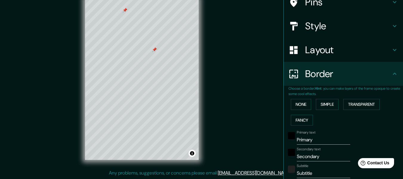
click at [313, 141] on input "Primary" at bounding box center [323, 140] width 53 height 10
click at [315, 139] on input "Primary" at bounding box center [323, 140] width 53 height 10
type input "Primar"
type input "152"
type input "30"
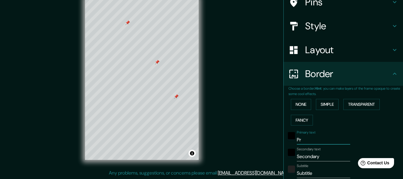
type input "P"
type input "152"
type input "30"
type input "V"
type input "152"
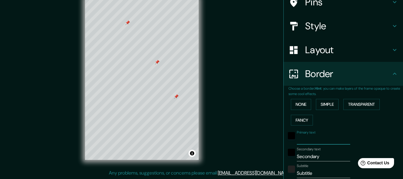
type input "30"
type input "Vi"
type input "152"
type input "30"
type input "Vil"
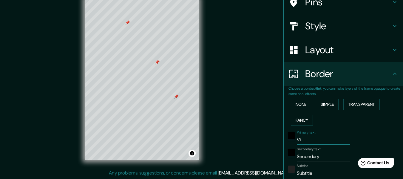
type input "152"
type input "30"
type input "Vill"
type input "152"
type input "30"
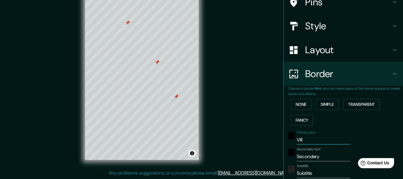
type input "Villa"
type input "152"
type input "30"
type input "Villa"
type input "152"
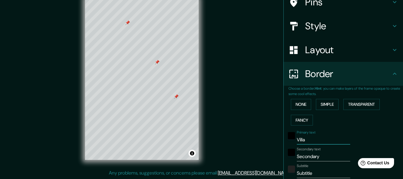
type input "30"
type input "Villa E"
type input "152"
type input "30"
type input "Villa El"
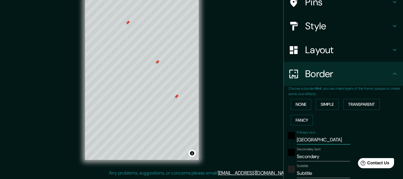
type input "152"
type input "30"
type input "Villa El"
type input "152"
type input "30"
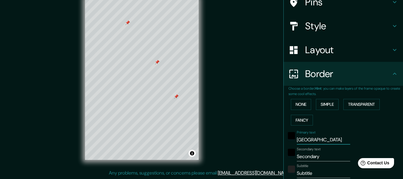
type input "Villa El S"
type input "152"
type input "30"
type input "Villa El Sa"
type input "152"
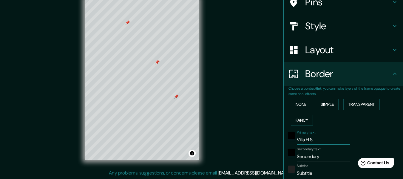
type input "30"
type input "Villa El Sal"
type input "152"
type input "30"
type input "Villa El Salv"
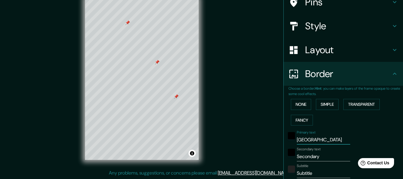
type input "152"
type input "30"
type input "Villa El Sal"
type input "152"
type input "30"
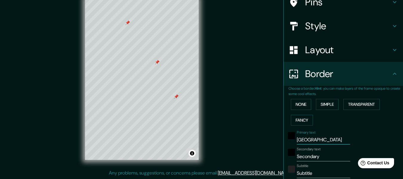
type input "Villa El Sa"
type input "152"
type input "30"
type input "Villa El S"
type input "152"
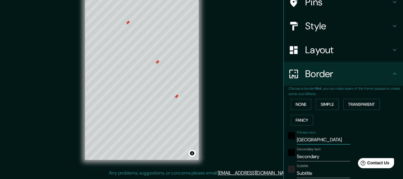
type input "30"
type input "Villa El"
type input "152"
type input "30"
type input "Villa El"
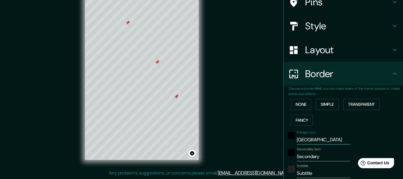
type input "152"
type input "30"
type input "Villa E"
type input "152"
type input "30"
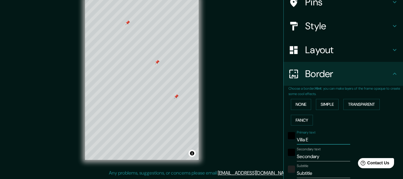
type input "Villa"
type input "152"
type input "30"
type input "Villa"
type input "152"
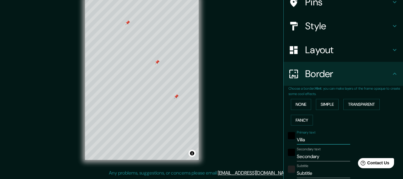
type input "30"
type input "Vill"
type input "152"
type input "30"
type input "Vil"
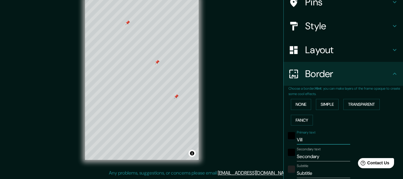
type input "152"
type input "30"
type input "Vi"
type input "152"
type input "30"
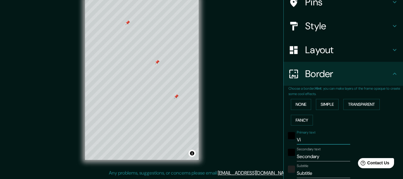
type input "V"
type input "152"
type input "30"
type input "152"
type input "30"
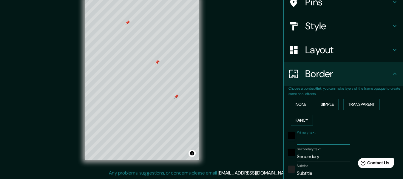
type input "l"
type input "152"
type input "30"
type input "li"
type input "152"
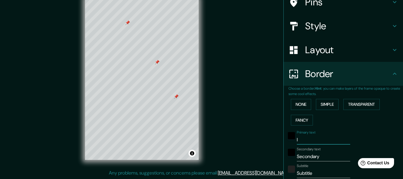
type input "30"
type input "lim"
type input "152"
type input "30"
type input "lima"
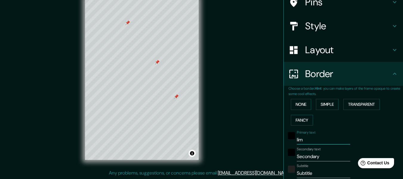
type input "152"
type input "30"
click at [297, 139] on input "lima" at bounding box center [323, 140] width 53 height 10
type input "ima"
type input "152"
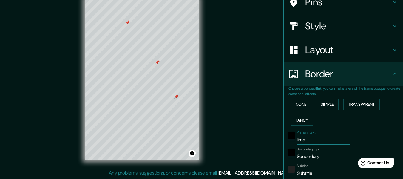
type input "30"
type input "Lima"
type input "152"
type input "30"
click at [310, 157] on input "Secondary" at bounding box center [323, 157] width 53 height 10
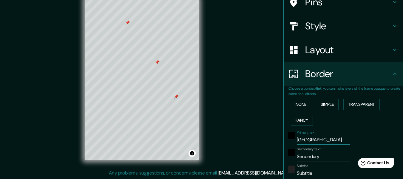
click at [307, 139] on input "Lima" at bounding box center [323, 140] width 53 height 10
type input "Lima"
type input "152"
type input "30"
type input "Lima -"
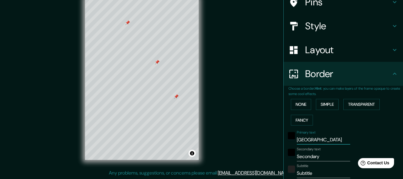
type input "152"
type input "30"
type input "Lima -"
type input "152"
type input "30"
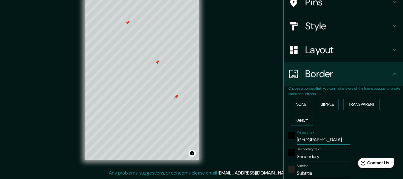
type input "Lima -"
type input "152"
type input "30"
type input "Lima"
type input "152"
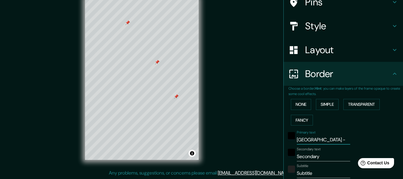
type input "30"
type input "L"
type input "152"
type input "30"
type input "V"
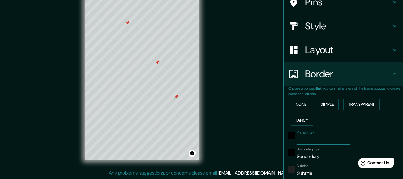
type input "152"
type input "30"
type input "Ve"
type input "152"
type input "30"
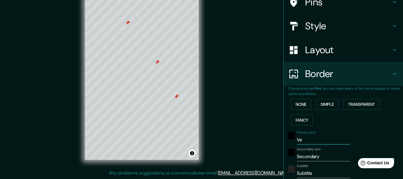
type input "Ves"
type input "152"
type input "30"
type input "Ves"
type input "152"
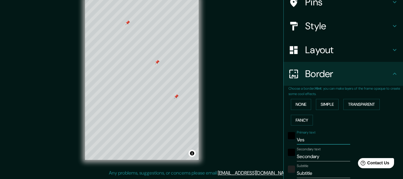
type input "30"
type input "Ves -"
type input "152"
type input "30"
type input "Ves -l"
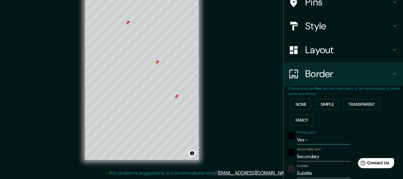
type input "152"
type input "30"
type input "Ves -li"
type input "152"
type input "30"
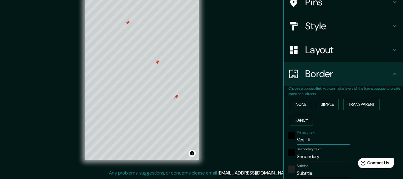
type input "Ves -lim"
type input "152"
type input "30"
type input "Ves -lima"
type input "152"
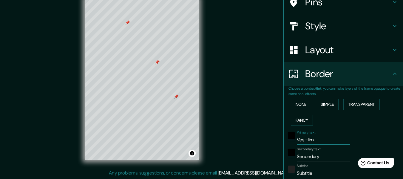
type input "30"
type input "Ves -lima"
click at [313, 155] on input "Secondary" at bounding box center [323, 157] width 53 height 10
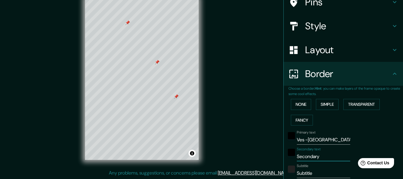
click at [313, 155] on input "Secondary" at bounding box center [323, 157] width 53 height 10
type input "152"
type input "30"
type input "v"
type input "152"
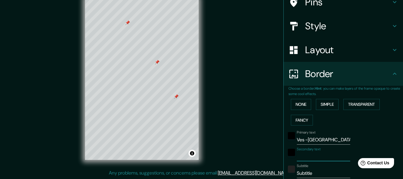
type input "30"
type input "vi"
type input "152"
type input "30"
type input "vil"
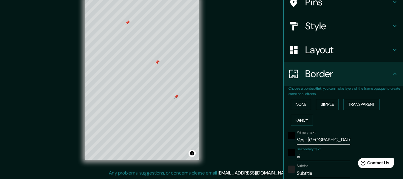
type input "152"
type input "30"
type input "vill"
type input "152"
type input "30"
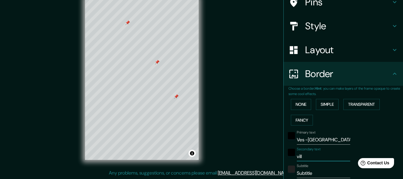
type input "villl"
type input "152"
type input "30"
type input "villla"
type input "152"
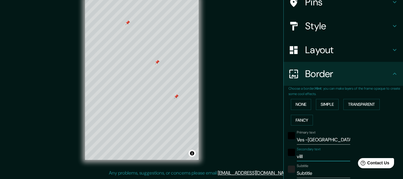
type input "30"
type input "villla"
type input "152"
type input "30"
type input "villla e"
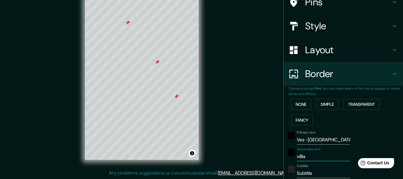
type input "152"
type input "30"
type input "villla el"
type input "152"
type input "30"
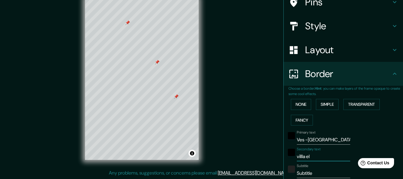
type input "villla el"
type input "152"
type input "30"
type input "villla el s"
type input "152"
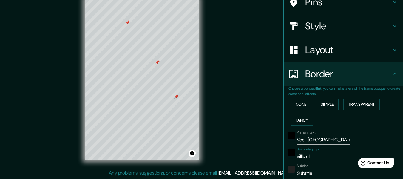
type input "30"
type input "villla el sa"
type input "152"
click at [293, 108] on button "None" at bounding box center [301, 104] width 20 height 11
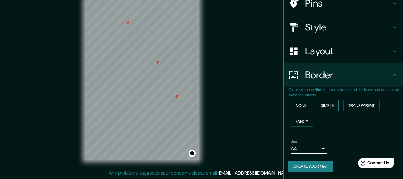
click at [327, 108] on button "Simple" at bounding box center [327, 105] width 23 height 11
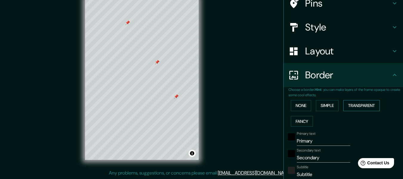
click at [352, 107] on button "Transparent" at bounding box center [362, 105] width 36 height 11
click at [302, 118] on button "Fancy" at bounding box center [302, 121] width 22 height 11
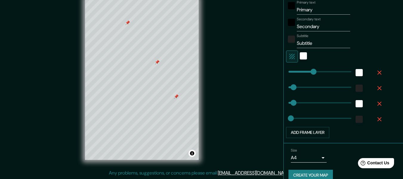
scroll to position [192, 0]
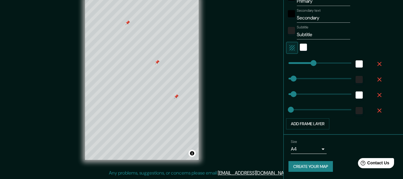
click at [318, 147] on body "Mappin Location Lima, Provincia de Lima, Perú Pins Style Layout Border Choose a…" at bounding box center [201, 78] width 403 height 179
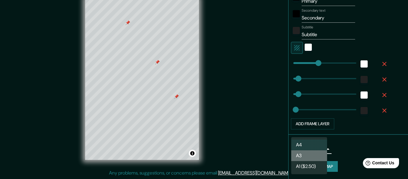
click at [314, 156] on li "A3" at bounding box center [309, 155] width 36 height 11
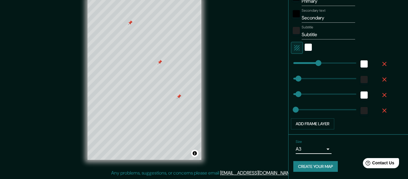
click at [317, 150] on body "Mappin Location Lima, Provincia de Lima, Perú Pins Style Layout Border Choose a…" at bounding box center [204, 78] width 408 height 179
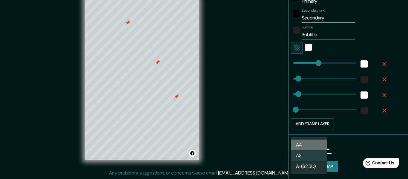
click at [317, 147] on li "A4" at bounding box center [309, 144] width 36 height 11
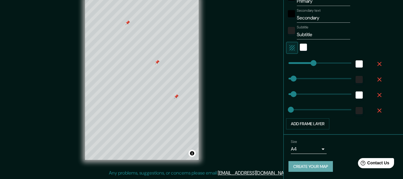
click at [310, 164] on button "Create your map" at bounding box center [311, 166] width 44 height 11
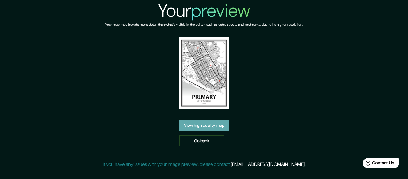
click at [212, 126] on link "View high quality map" at bounding box center [204, 125] width 50 height 11
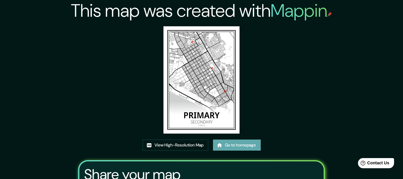
click at [234, 147] on link "Go to homepage" at bounding box center [237, 144] width 48 height 11
click at [170, 141] on link "View High-Resolution Map" at bounding box center [176, 144] width 66 height 11
click at [236, 148] on link "Go to homepage" at bounding box center [237, 144] width 48 height 11
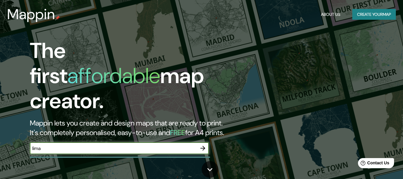
type input "lima"
click at [204, 144] on icon "button" at bounding box center [202, 147] width 7 height 7
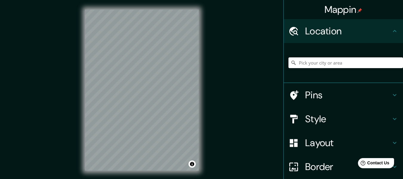
click at [307, 65] on input "Pick your city or area" at bounding box center [346, 62] width 115 height 11
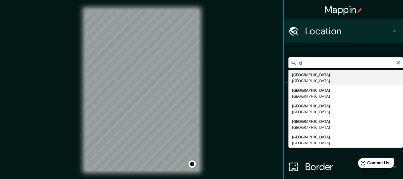
type input "c"
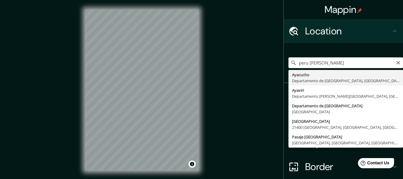
type input "[GEOGRAPHIC_DATA], [GEOGRAPHIC_DATA], [GEOGRAPHIC_DATA]"
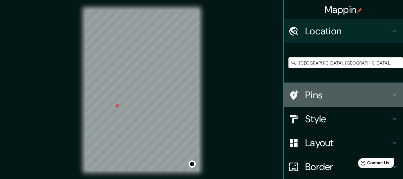
click at [305, 94] on h4 "Pins" at bounding box center [348, 95] width 86 height 12
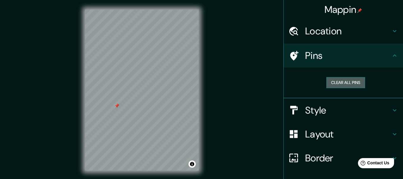
click at [330, 83] on button "Clear all pins" at bounding box center [346, 82] width 39 height 11
click at [132, 177] on div "© Mapbox © OpenStreetMap Improve this map" at bounding box center [142, 90] width 133 height 180
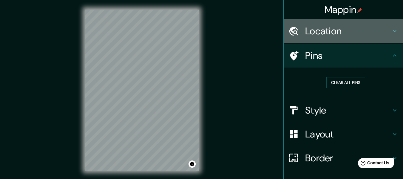
click at [315, 40] on div "Location" at bounding box center [343, 31] width 119 height 24
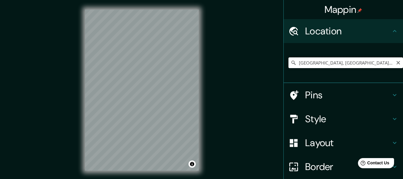
click at [313, 59] on input "[GEOGRAPHIC_DATA], [GEOGRAPHIC_DATA], [GEOGRAPHIC_DATA]" at bounding box center [346, 62] width 115 height 11
click at [362, 65] on input "[GEOGRAPHIC_DATA], [GEOGRAPHIC_DATA], [GEOGRAPHIC_DATA]" at bounding box center [346, 62] width 115 height 11
click at [308, 64] on input "[GEOGRAPHIC_DATA], [GEOGRAPHIC_DATA], [GEOGRAPHIC_DATA]" at bounding box center [346, 62] width 115 height 11
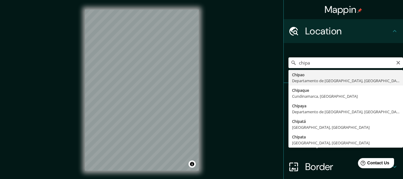
type input "[GEOGRAPHIC_DATA], [GEOGRAPHIC_DATA], [GEOGRAPHIC_DATA]"
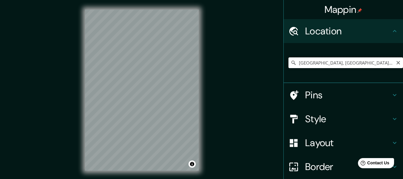
click at [297, 65] on input "[GEOGRAPHIC_DATA], [GEOGRAPHIC_DATA], [GEOGRAPHIC_DATA]" at bounding box center [346, 62] width 115 height 11
